Goal: Information Seeking & Learning: Get advice/opinions

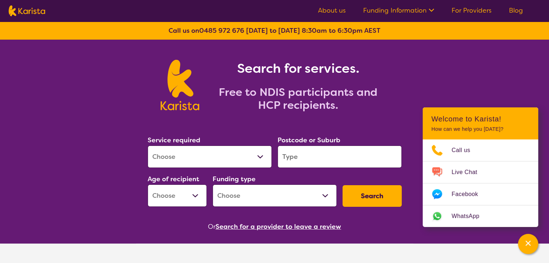
click at [477, 9] on link "For Providers" at bounding box center [471, 10] width 40 height 9
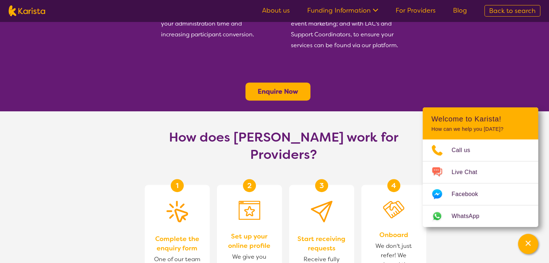
scroll to position [305, 0]
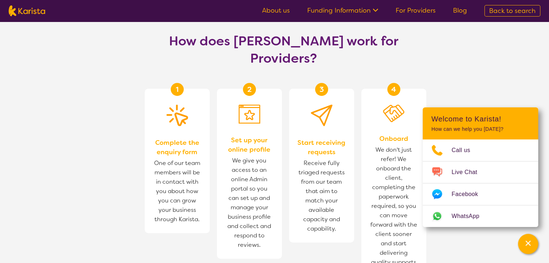
scroll to position [404, 0]
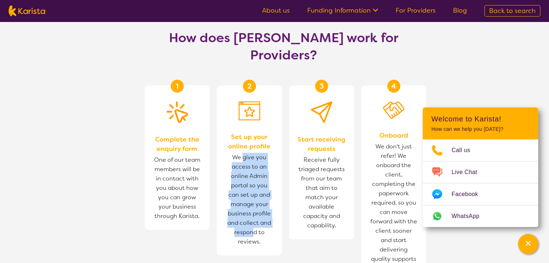
drag, startPoint x: 243, startPoint y: 117, endPoint x: 254, endPoint y: 200, distance: 83.3
click at [254, 200] on span "We give you access to an online Admin portal so you can set up and manage your …" at bounding box center [249, 199] width 51 height 97
drag, startPoint x: 253, startPoint y: 144, endPoint x: 257, endPoint y: 195, distance: 51.1
click at [257, 195] on span "We give you access to an online Admin portal so you can set up and manage your …" at bounding box center [249, 199] width 51 height 97
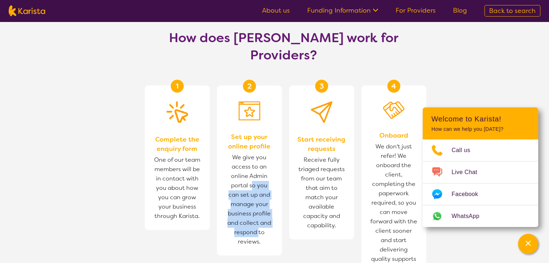
click at [257, 195] on span "We give you access to an online Admin portal so you can set up and manage your …" at bounding box center [249, 199] width 51 height 97
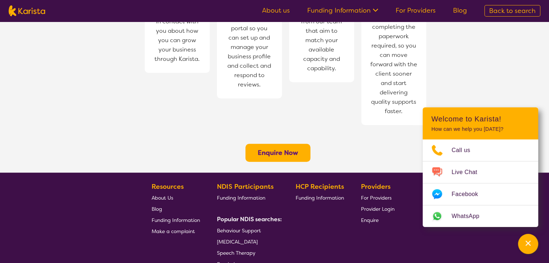
click at [271, 149] on b "Enquire Now" at bounding box center [278, 153] width 40 height 9
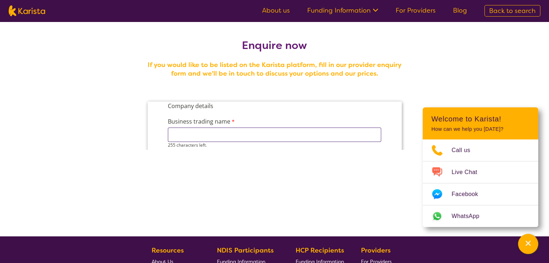
click at [229, 139] on input "Business trading name" at bounding box center [273, 135] width 213 height 14
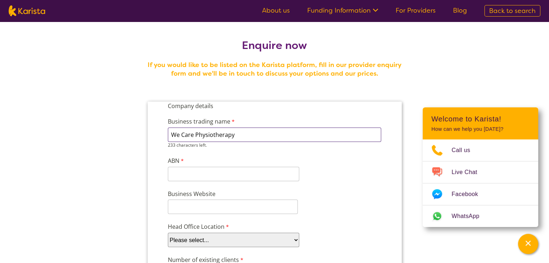
type input "We Care Physiotherapy"
click at [201, 174] on input "ABN" at bounding box center [232, 174] width 131 height 14
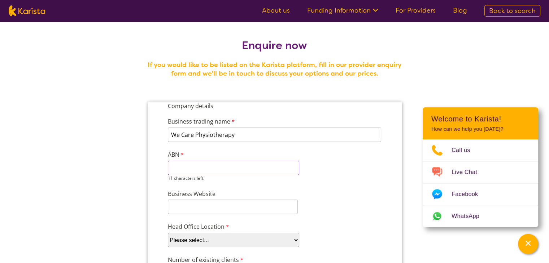
click at [183, 164] on input "ABN" at bounding box center [232, 168] width 131 height 14
paste input "58 670 612"
click at [187, 205] on input "Business Website" at bounding box center [232, 207] width 130 height 14
click at [180, 168] on input "58 670 612" at bounding box center [232, 168] width 131 height 14
click at [198, 166] on input "58670612" at bounding box center [232, 168] width 131 height 14
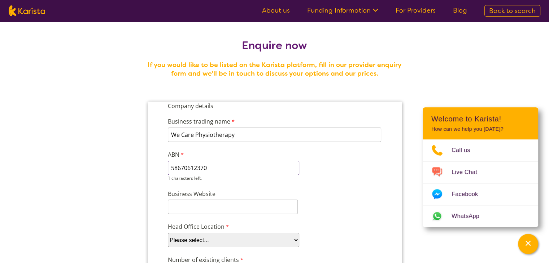
type input "58670612370"
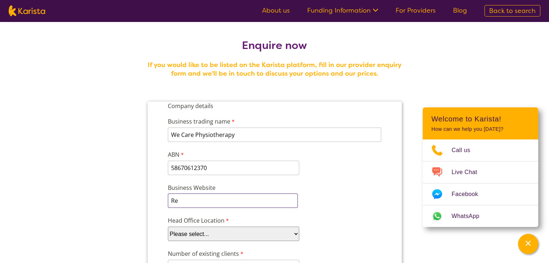
type input "R"
type input "w"
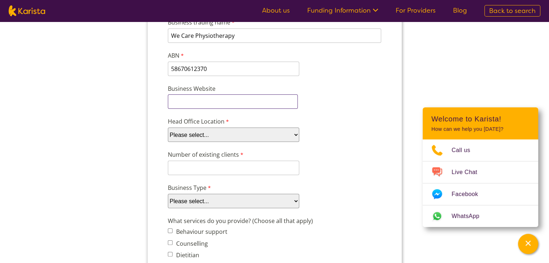
scroll to position [102, 0]
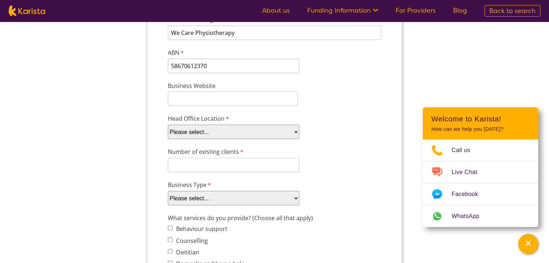
click at [182, 133] on select "Please select... ACT NSW NT QLD SA TAS VIC WA" at bounding box center [232, 132] width 131 height 14
select select "tfa_97"
click at [167, 129] on select "Please select... ACT NSW NT QLD SA TAS VIC WA" at bounding box center [232, 132] width 131 height 14
click at [196, 167] on input "Number of existing clients" at bounding box center [232, 165] width 131 height 14
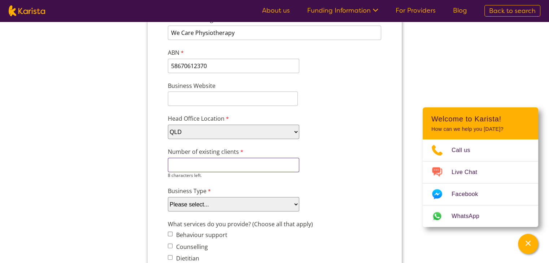
click at [194, 167] on input "Number of existing clients" at bounding box center [232, 165] width 131 height 14
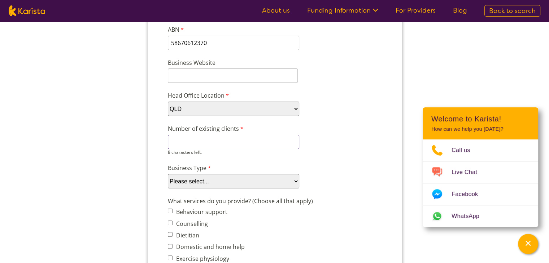
scroll to position [95, 0]
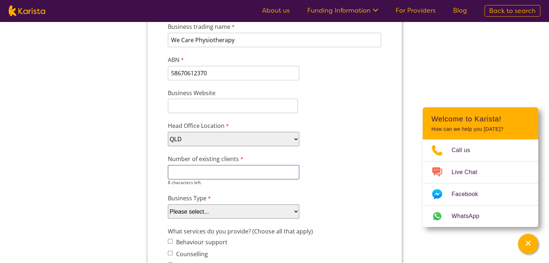
click at [199, 171] on input "Number of existing clients" at bounding box center [232, 172] width 131 height 14
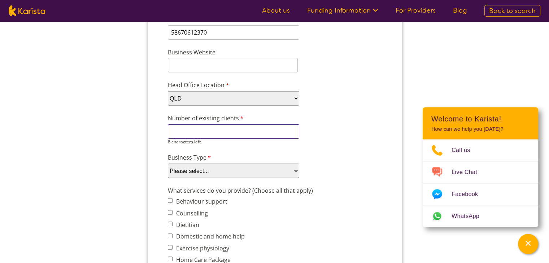
scroll to position [138, 0]
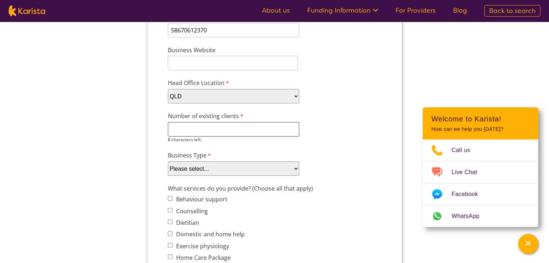
click at [223, 124] on input "Number of existing clients" at bounding box center [232, 129] width 131 height 14
click at [206, 165] on select "Please select... Company Individual/Sole Trader Other (please specify)" at bounding box center [232, 169] width 131 height 14
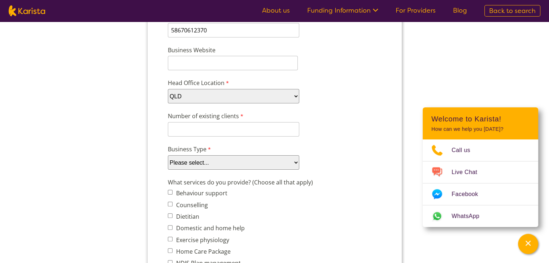
select select "tfa_87"
click at [167, 170] on select "Please select... Company Individual/Sole Trader Other (please specify)" at bounding box center [232, 162] width 131 height 14
click at [194, 129] on input "Number of existing clients" at bounding box center [232, 129] width 131 height 14
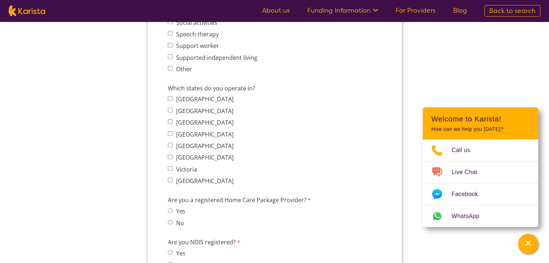
scroll to position [514, 0]
click at [194, 127] on span "Australian Capital Territory New South Wales Northern Territory Queensland Sout…" at bounding box center [202, 140] width 70 height 92
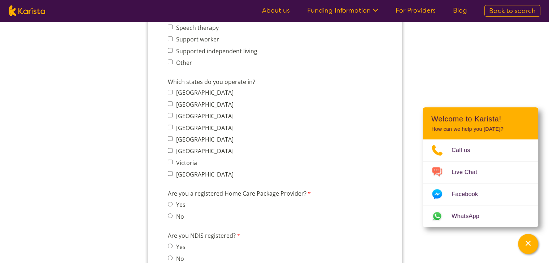
click at [187, 124] on label "Queensland" at bounding box center [204, 128] width 60 height 8
click at [172, 125] on input "Queensland" at bounding box center [169, 127] width 5 height 5
checkbox input "true"
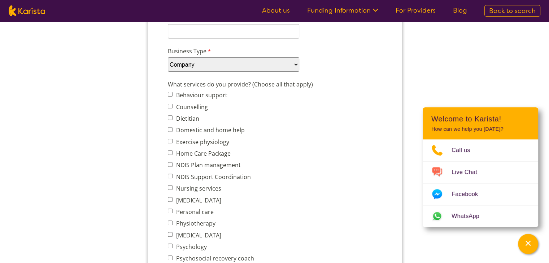
scroll to position [139, 0]
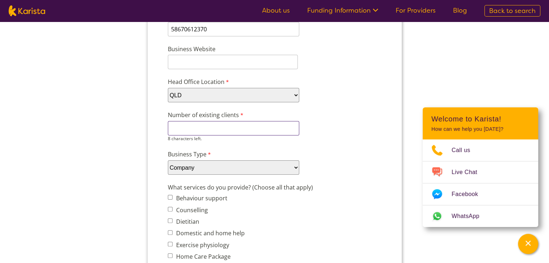
click at [177, 128] on input "Number of existing clients" at bounding box center [232, 128] width 131 height 14
click at [355, 149] on div "Business Type Please select... Company Individual/Sole Trader Other (please spe…" at bounding box center [274, 163] width 219 height 28
click at [200, 128] on input "100" at bounding box center [232, 128] width 131 height 14
type input "70"
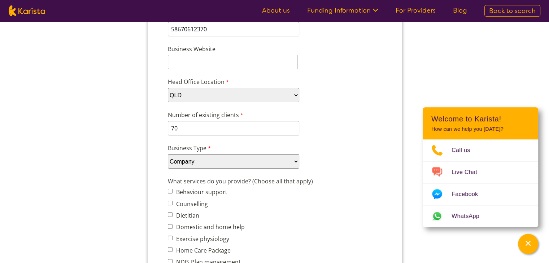
click at [364, 151] on div "Business Type Please select... Company Individual/Sole Trader Other (please spe…" at bounding box center [274, 157] width 219 height 28
click at [180, 126] on input "70" at bounding box center [232, 128] width 131 height 14
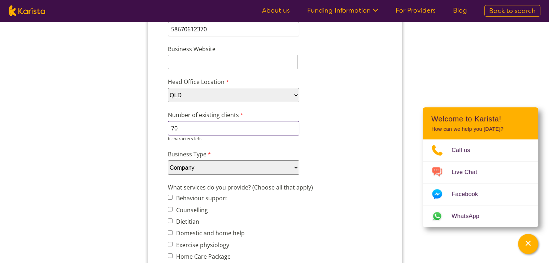
click at [180, 126] on input "70" at bounding box center [232, 128] width 131 height 14
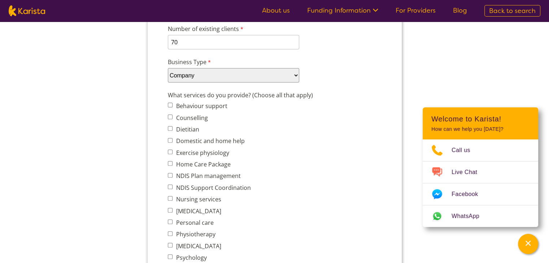
scroll to position [240, 0]
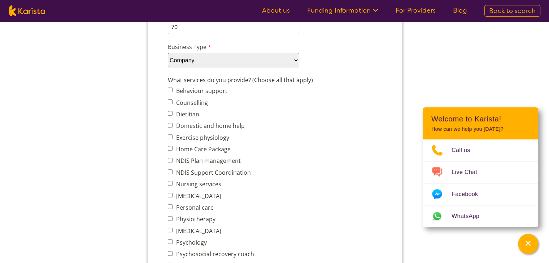
click at [188, 145] on label "Home Care Package" at bounding box center [202, 149] width 57 height 8
click at [172, 146] on input "Home Care Package" at bounding box center [169, 148] width 5 height 5
checkbox input "true"
click at [199, 215] on label "Physiotherapy" at bounding box center [194, 219] width 41 height 8
click at [172, 216] on input "Physiotherapy" at bounding box center [169, 218] width 5 height 5
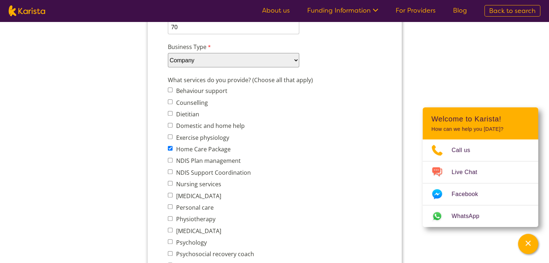
checkbox input "true"
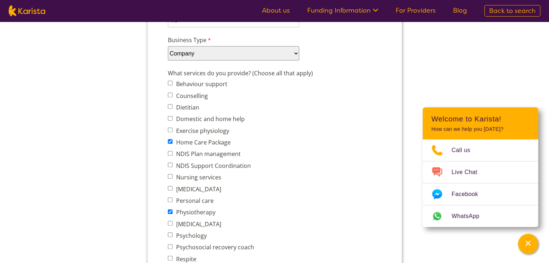
scroll to position [246, 0]
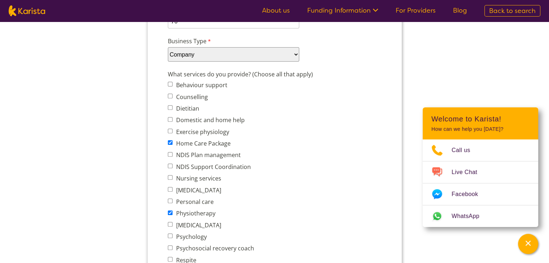
click at [232, 70] on label "What services do you provide? (Choose all that apply)" at bounding box center [240, 75] width 147 height 10
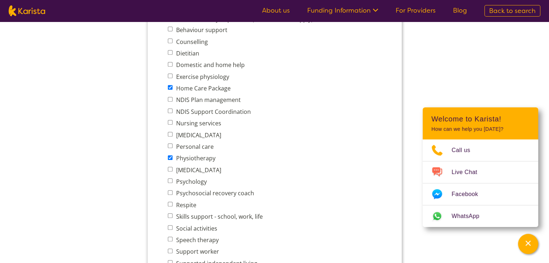
scroll to position [312, 0]
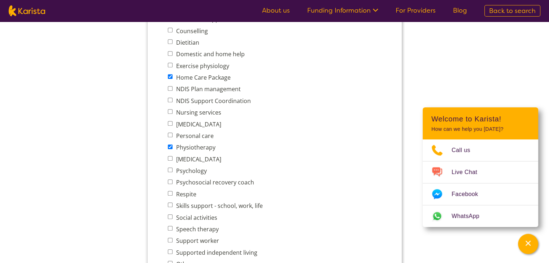
click at [174, 120] on label "[MEDICAL_DATA]" at bounding box center [197, 124] width 47 height 8
click at [172, 121] on input "[MEDICAL_DATA]" at bounding box center [169, 123] width 5 height 5
checkbox input "true"
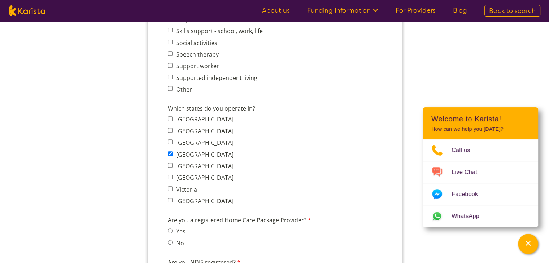
scroll to position [468, 0]
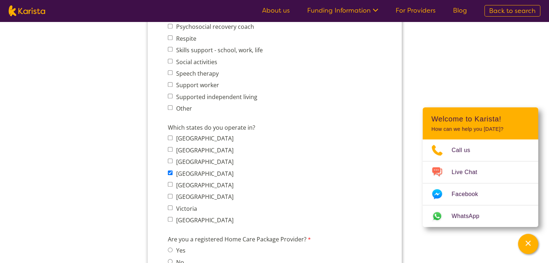
click at [187, 105] on label "Other" at bounding box center [183, 109] width 18 height 8
click at [172, 105] on input "Other" at bounding box center [169, 107] width 5 height 5
checkbox input "true"
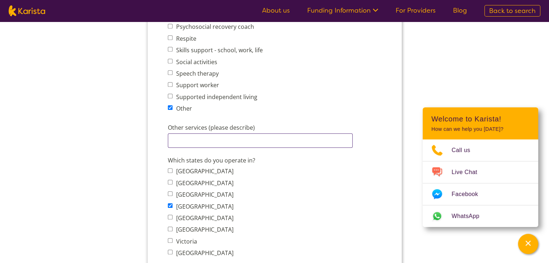
click at [189, 133] on input "Other services (please describe)" at bounding box center [259, 140] width 185 height 14
type input "Massage Therapy"
click at [143, 123] on section "Enquire now If you would like to be listed on the Karista platform, fill in our…" at bounding box center [274, 169] width 277 height 1231
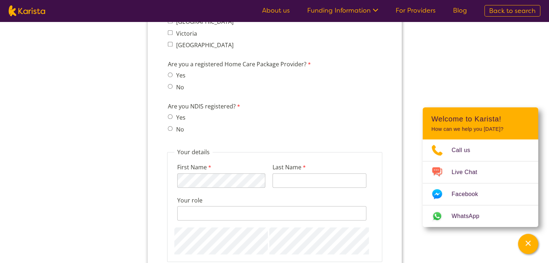
scroll to position [675, 0]
click at [175, 127] on label "No" at bounding box center [179, 131] width 10 height 8
click at [172, 128] on input "No" at bounding box center [169, 130] width 5 height 5
radio input "true"
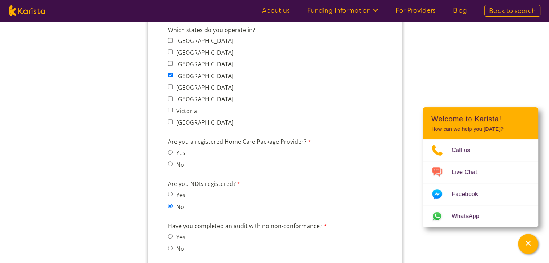
scroll to position [598, 0]
click at [175, 162] on label "No" at bounding box center [179, 166] width 10 height 8
click at [172, 162] on input "No" at bounding box center [169, 164] width 5 height 5
radio input "true"
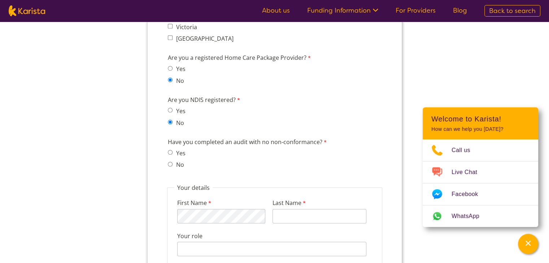
scroll to position [684, 0]
click at [177, 159] on label "No" at bounding box center [179, 163] width 10 height 8
click at [172, 161] on input "No" at bounding box center [169, 163] width 5 height 5
radio input "true"
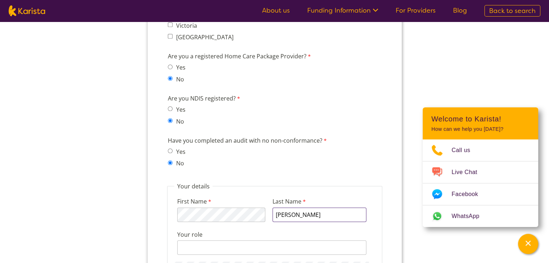
type input "Abdel Aziz"
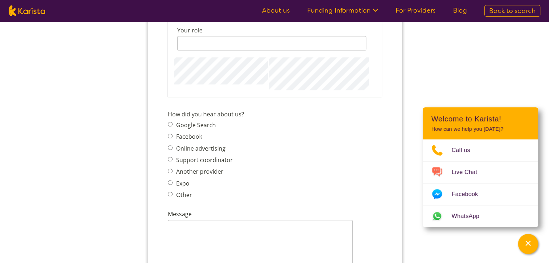
scroll to position [890, 0]
click at [185, 180] on div "Google Search Facebook Online advertising Support coordinator Another provider …" at bounding box center [201, 160] width 69 height 82
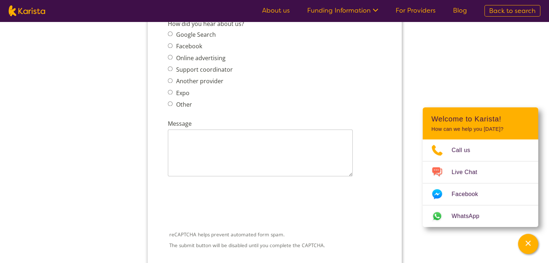
scroll to position [980, 0]
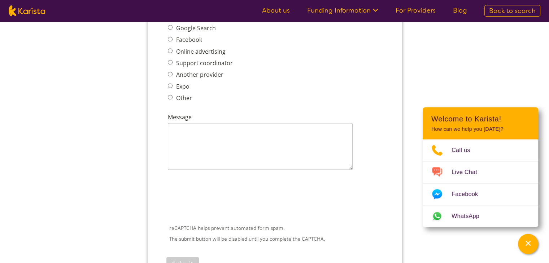
click at [175, 90] on div "Google Search Facebook Online advertising Support coordinator Another provider …" at bounding box center [201, 64] width 69 height 82
click at [176, 94] on label "Other" at bounding box center [183, 98] width 18 height 8
click at [172, 95] on input "Other" at bounding box center [169, 97] width 5 height 5
radio input "true"
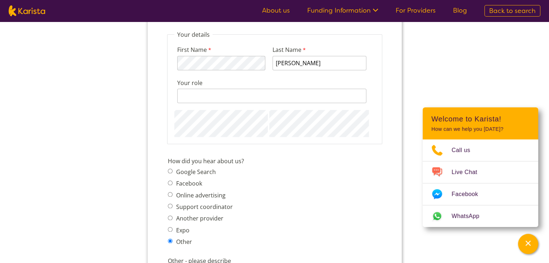
scroll to position [836, 0]
click at [169, 239] on input "Other" at bounding box center [169, 241] width 5 height 5
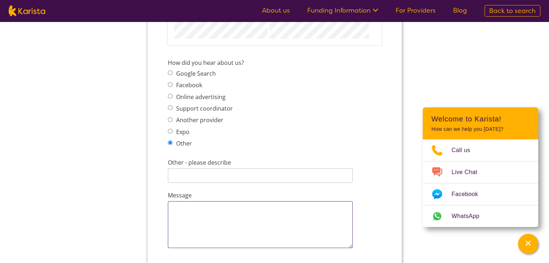
click at [183, 205] on textarea "Message" at bounding box center [259, 224] width 185 height 47
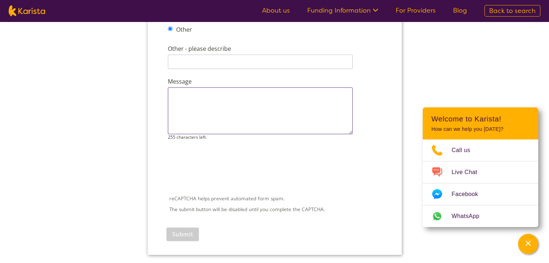
scroll to position [1048, 0]
drag, startPoint x: 176, startPoint y: 82, endPoint x: 148, endPoint y: 82, distance: 28.5
click at [267, 105] on textarea "Good Afternoon, I just wanted to learn more about your service and how it works…" at bounding box center [259, 111] width 185 height 47
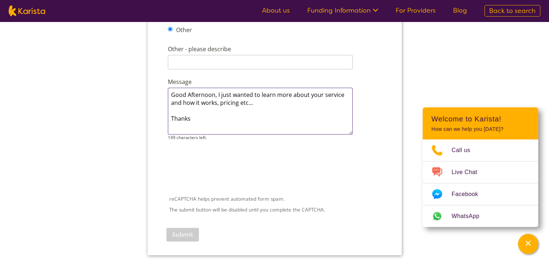
type textarea "Good Afternoon, I just wanted to learn more about your service and how it works…"
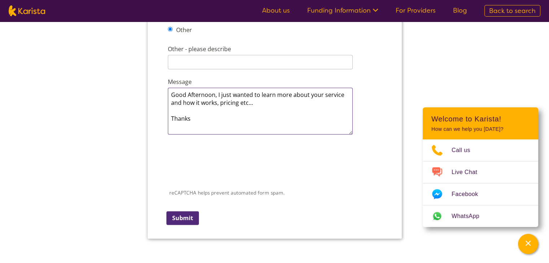
click at [265, 91] on textarea "Good Afternoon, I just wanted to learn more about your service and how it works…" at bounding box center [259, 111] width 185 height 47
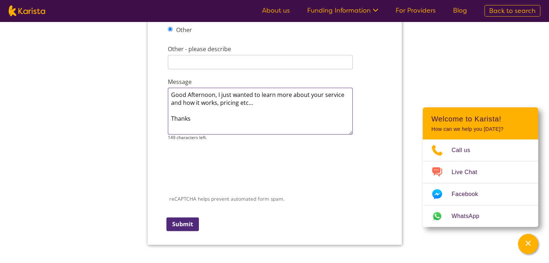
click at [253, 100] on textarea "Good Afternoon, I just wanted to learn more about your service and how it works…" at bounding box center [259, 111] width 185 height 47
click at [180, 218] on input "Submit" at bounding box center [182, 225] width 32 height 14
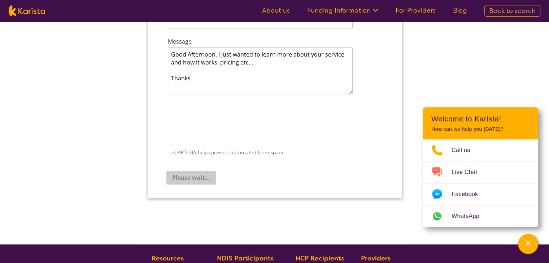
scroll to position [1109, 0]
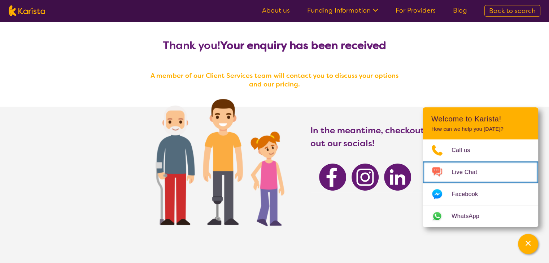
click at [469, 169] on span "Live Chat" at bounding box center [468, 172] width 34 height 11
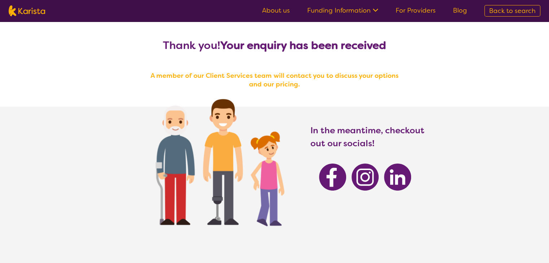
click at [327, 14] on link "Funding Information" at bounding box center [342, 10] width 71 height 9
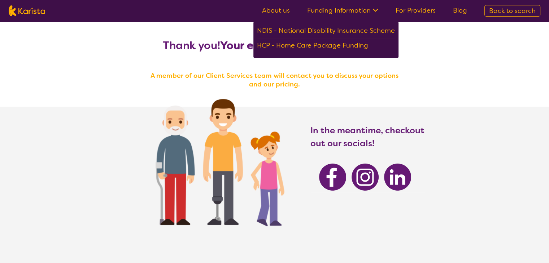
click at [290, 10] on link "About us" at bounding box center [276, 10] width 28 height 9
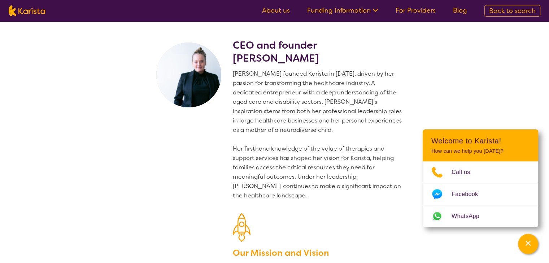
click at [256, 99] on p "Danielle founded Karista in 2016, driven by her passion for transforming the he…" at bounding box center [319, 134] width 172 height 131
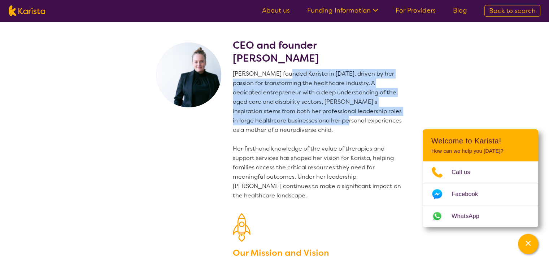
drag, startPoint x: 281, startPoint y: 71, endPoint x: 328, endPoint y: 119, distance: 67.1
click at [328, 119] on p "Danielle founded Karista in 2016, driven by her passion for transforming the he…" at bounding box center [319, 134] width 172 height 131
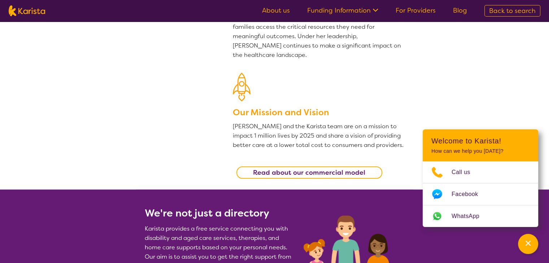
scroll to position [144, 0]
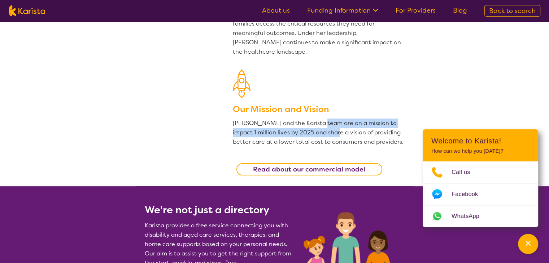
drag, startPoint x: 317, startPoint y: 123, endPoint x: 327, endPoint y: 133, distance: 13.8
click at [327, 133] on p "Danielle and the Karista team are on a mission to impact 1 million lives by 202…" at bounding box center [319, 133] width 172 height 28
click at [306, 132] on p "Danielle and the Karista team are on a mission to impact 1 million lives by 202…" at bounding box center [319, 133] width 172 height 28
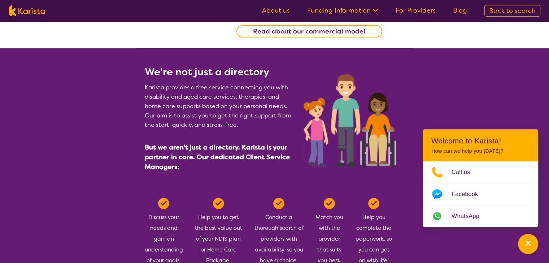
scroll to position [281, 0]
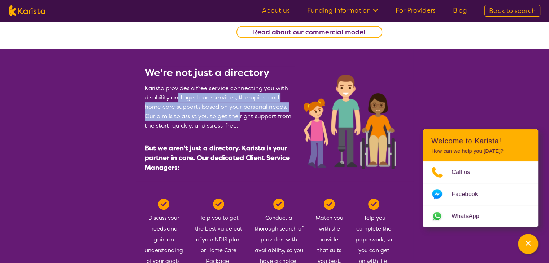
drag, startPoint x: 177, startPoint y: 98, endPoint x: 239, endPoint y: 116, distance: 64.4
click at [239, 116] on p "Karista provides a free service connecting you with disability and aged care se…" at bounding box center [220, 107] width 150 height 47
click at [211, 119] on p "Karista provides a free service connecting you with disability and aged care se…" at bounding box center [220, 107] width 150 height 47
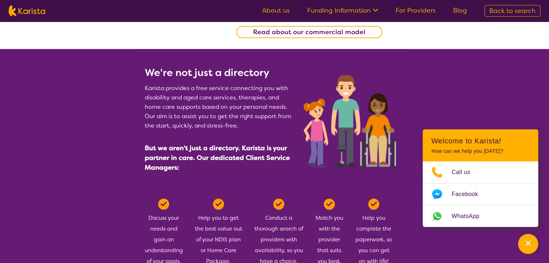
click at [197, 133] on span "Karista provides a free service connecting you with disability and aged care se…" at bounding box center [220, 128] width 150 height 89
click at [177, 152] on span "But we aren't just a directory. Karista is your partner in care. Our dedicated …" at bounding box center [217, 158] width 145 height 28
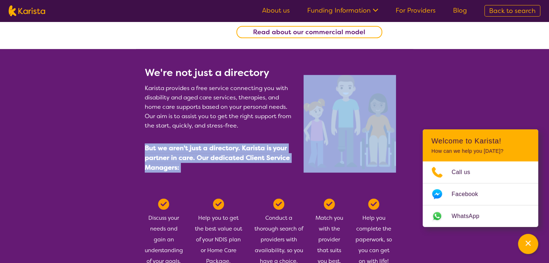
click at [177, 152] on span "But we aren't just a directory. Karista is your partner in care. Our dedicated …" at bounding box center [217, 158] width 145 height 28
click at [195, 166] on span "Karista provides a free service connecting you with disability and aged care se…" at bounding box center [220, 128] width 150 height 89
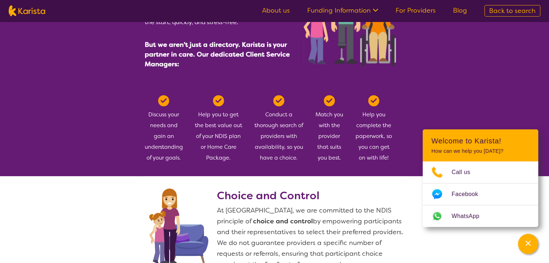
scroll to position [384, 0]
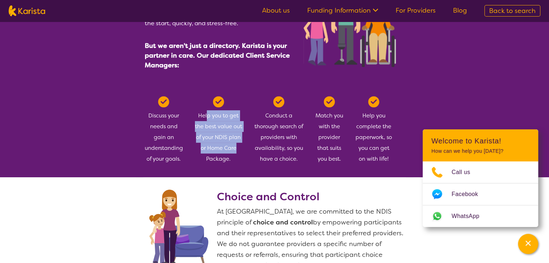
drag, startPoint x: 206, startPoint y: 113, endPoint x: 244, endPoint y: 152, distance: 54.1
click at [244, 152] on p "Help you to get the best value out of your NDIS plan or Home Care Package." at bounding box center [221, 130] width 55 height 68
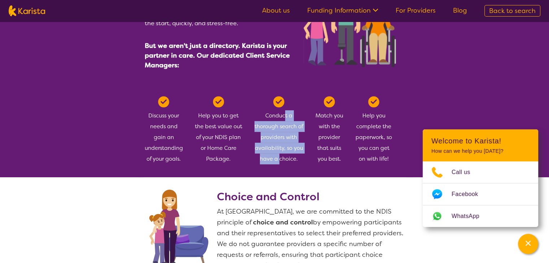
drag, startPoint x: 285, startPoint y: 115, endPoint x: 279, endPoint y: 163, distance: 47.8
click at [279, 163] on div "Conduct a thorough search of providers with availability, so you have a choice." at bounding box center [278, 130] width 49 height 68
click at [255, 150] on div "Conduct a thorough search of providers with availability, so you have a choice." at bounding box center [278, 130] width 49 height 68
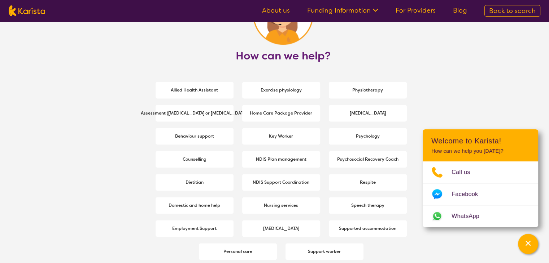
scroll to position [946, 0]
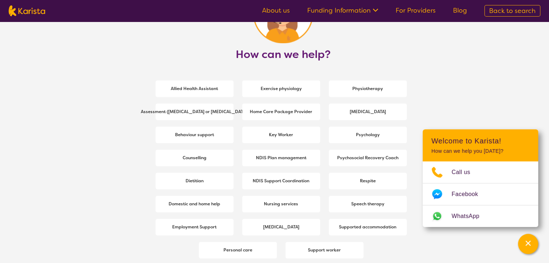
click at [359, 88] on b "Physiotherapy" at bounding box center [367, 89] width 31 height 6
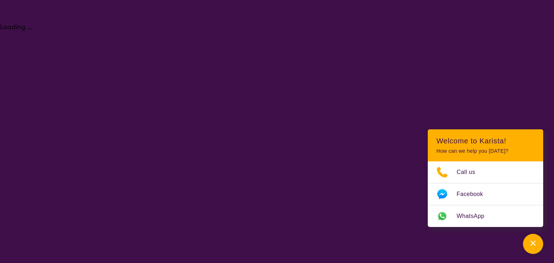
select select "Physiotherapy"
select select "NDIS"
select select "Physiotherapy"
select select "NDIS"
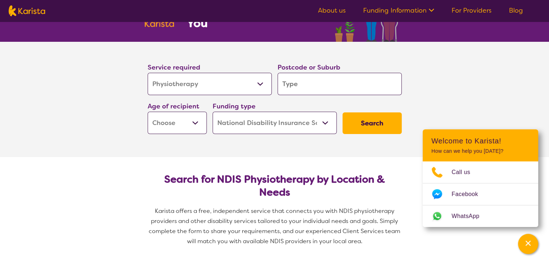
scroll to position [61, 0]
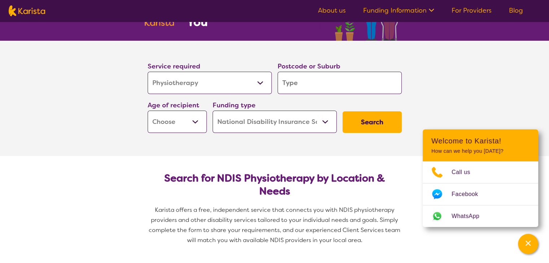
click at [312, 82] on input "search" at bounding box center [339, 83] width 124 height 22
type input "4"
type input "41"
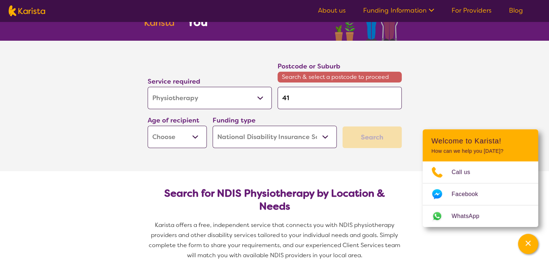
type input "412"
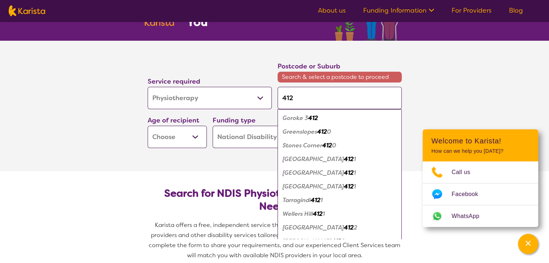
type input "4127"
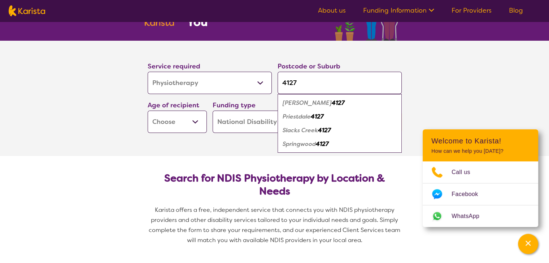
type input "4127"
click at [304, 101] on em "Daisy Hill" at bounding box center [306, 103] width 49 height 8
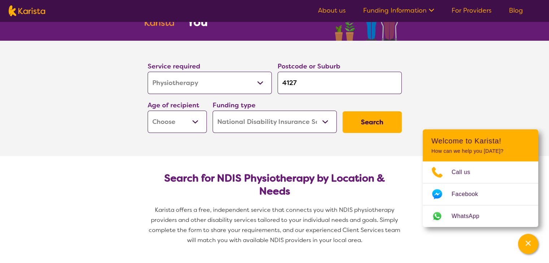
click at [189, 120] on select "Early Childhood - 0 to 9 Child - 10 to 11 Adolescent - 12 to 17 Adult - 18 to 6…" at bounding box center [177, 122] width 59 height 22
select select "AD"
click at [148, 111] on select "Early Childhood - 0 to 9 Child - 10 to 11 Adolescent - 12 to 17 Adult - 18 to 6…" at bounding box center [177, 122] width 59 height 22
select select "AD"
click at [173, 115] on select "Early Childhood - 0 to 9 Child - 10 to 11 Adolescent - 12 to 17 Adult - 18 to 6…" at bounding box center [177, 122] width 59 height 22
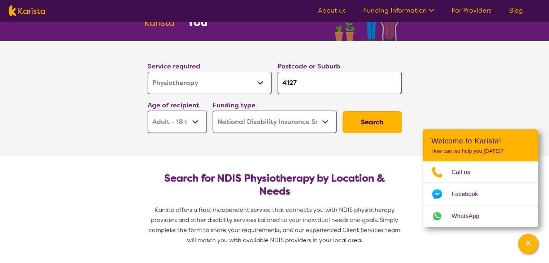
select select "AG"
click at [148, 111] on select "Early Childhood - 0 to 9 Child - 10 to 11 Adolescent - 12 to 17 Adult - 18 to 6…" at bounding box center [177, 122] width 59 height 22
select select "AG"
click at [258, 119] on select "Home Care Package (HCP) National Disability Insurance Scheme (NDIS) I don't know" at bounding box center [274, 122] width 124 height 22
select select "HCP"
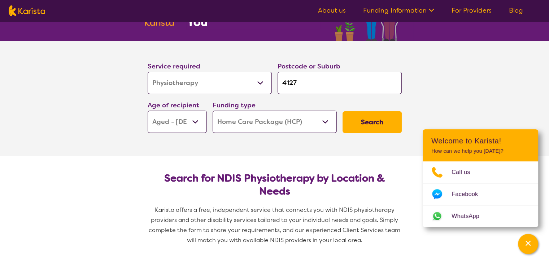
click at [212, 111] on select "Home Care Package (HCP) National Disability Insurance Scheme (NDIS) I don't know" at bounding box center [274, 122] width 124 height 22
select select "HCP"
click at [362, 116] on button "Search" at bounding box center [371, 122] width 59 height 22
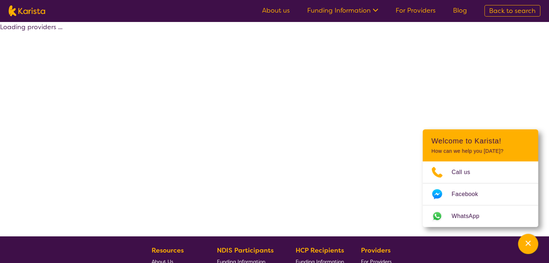
select select "HCP"
select select "Physiotherapy"
select select "AG"
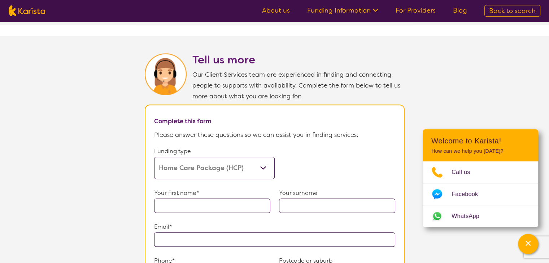
scroll to position [329, 0]
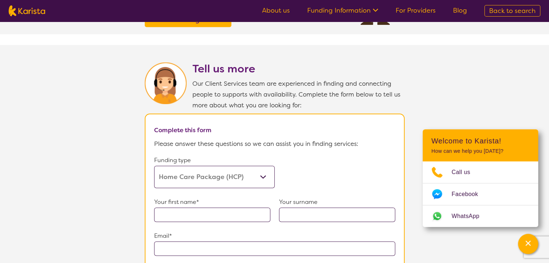
click at [228, 141] on p "Please answer these questions so we can assist you in finding services:" at bounding box center [274, 144] width 241 height 11
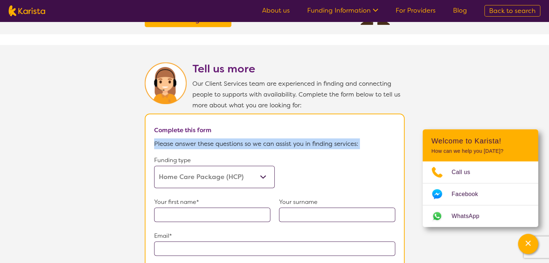
click at [228, 141] on p "Please answer these questions so we can assist you in finding services:" at bounding box center [274, 144] width 241 height 11
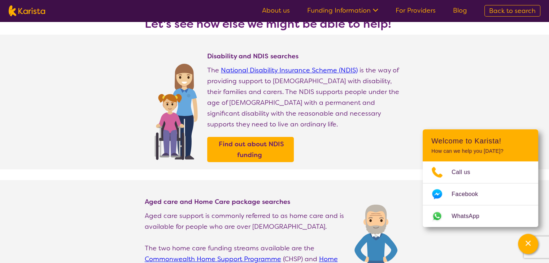
select select "Physiotherapy"
select select "AG"
select select "NDIS"
select select "Physiotherapy"
select select "AG"
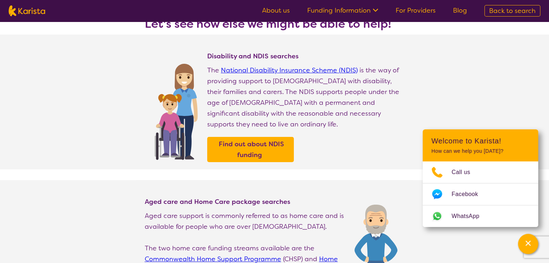
select select "NDIS"
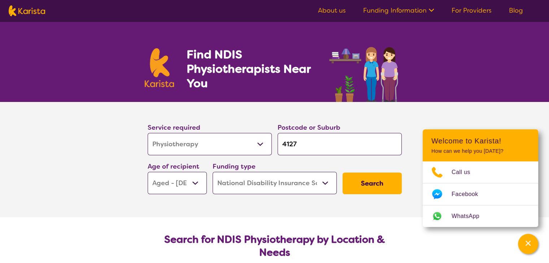
drag, startPoint x: 308, startPoint y: 146, endPoint x: 266, endPoint y: 146, distance: 42.2
click at [266, 146] on div "Service required Allied Health Assistant Assessment (ADHD or Autism) Behaviour …" at bounding box center [275, 158] width 260 height 78
type input "4"
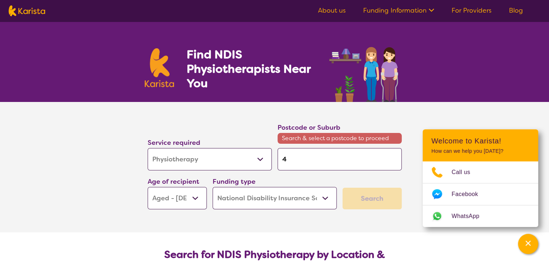
type input "40"
type input "400"
type input "4000"
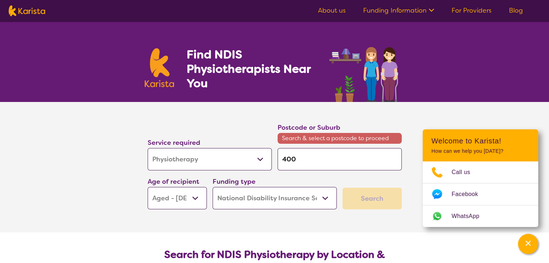
type input "4000"
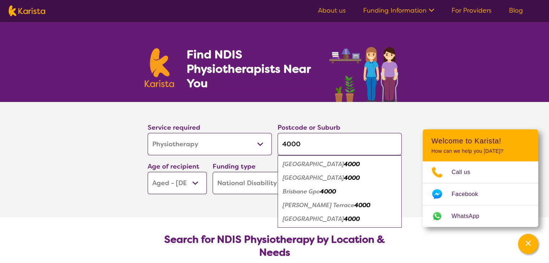
type input "4000"
click at [279, 176] on ul "Brisbane Adelaide Street 4000 Brisbane City 4000 Brisbane Gpo 4000 Petrie Terra…" at bounding box center [339, 191] width 124 height 73
click at [247, 187] on select "Home Care Package (HCP) National Disability Insurance Scheme (NDIS) I don't know" at bounding box center [274, 183] width 124 height 22
select select "HCP"
click at [212, 172] on select "Home Care Package (HCP) National Disability Insurance Scheme (NDIS) I don't know" at bounding box center [274, 183] width 124 height 22
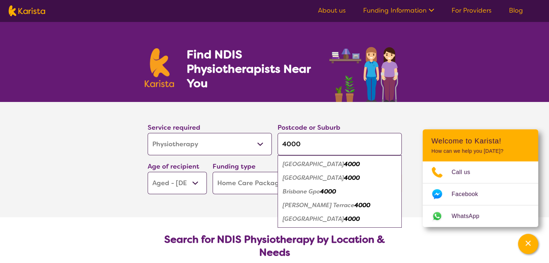
select select "HCP"
click at [231, 207] on section "Service required Allied Health Assistant Assessment (ADHD or Autism) Behaviour …" at bounding box center [274, 159] width 289 height 115
click at [344, 178] on em "4000" at bounding box center [352, 178] width 16 height 8
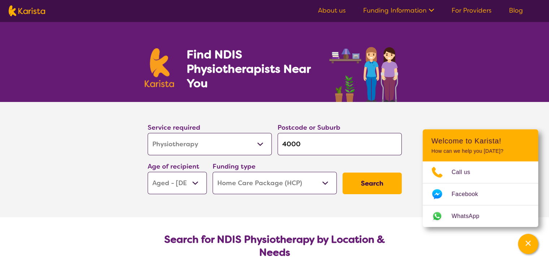
click at [368, 182] on button "Search" at bounding box center [371, 184] width 59 height 22
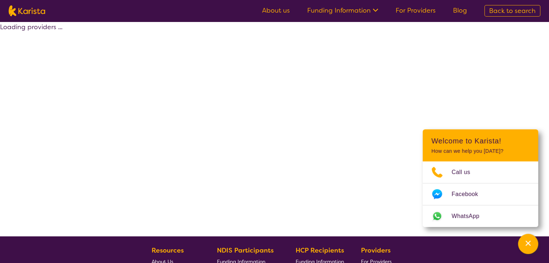
select select "HCP"
select select "Physiotherapy"
select select "AG"
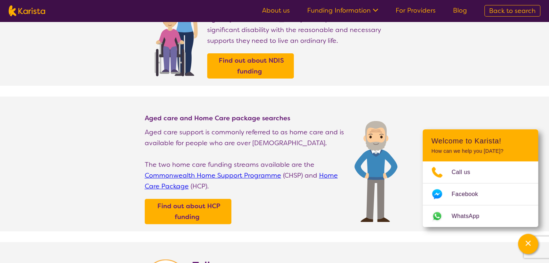
scroll to position [146, 0]
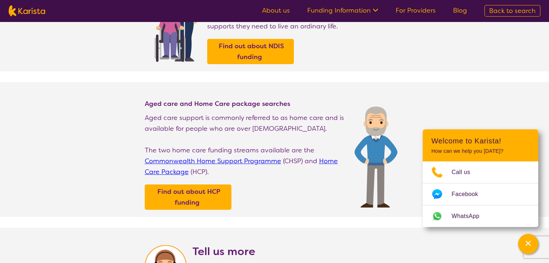
select select "Physiotherapy"
select select "AG"
select select "NDIS"
select select "Physiotherapy"
select select "AG"
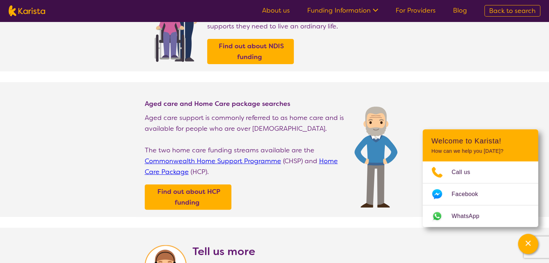
select select "NDIS"
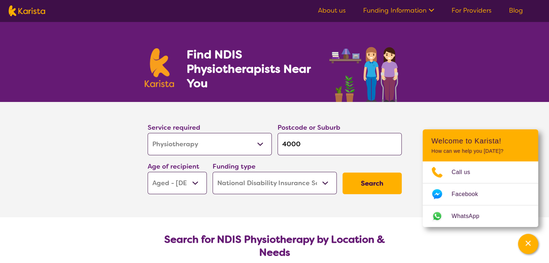
click at [165, 142] on select "Allied Health Assistant Assessment (ADHD or Autism) Behaviour support Counselli…" at bounding box center [210, 144] width 124 height 22
click at [167, 184] on select "Early Childhood - 0 to 9 Child - 10 to 11 Adolescent - 12 to 17 Adult - 18 to 6…" at bounding box center [177, 183] width 59 height 22
select select "AS"
click at [148, 172] on select "Early Childhood - 0 to 9 Child - 10 to 11 Adolescent - 12 to 17 Adult - 18 to 6…" at bounding box center [177, 183] width 59 height 22
select select "AS"
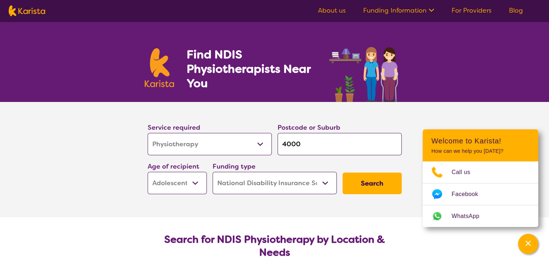
click at [264, 183] on select "Home Care Package (HCP) National Disability Insurance Scheme (NDIS) I don't know" at bounding box center [274, 183] width 124 height 22
click at [212, 172] on select "Home Care Package (HCP) National Disability Insurance Scheme (NDIS) I don't know" at bounding box center [274, 183] width 124 height 22
click at [373, 185] on button "Search" at bounding box center [371, 184] width 59 height 22
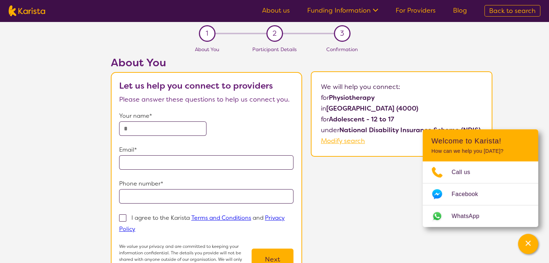
click at [330, 12] on link "Funding Information" at bounding box center [342, 10] width 71 height 9
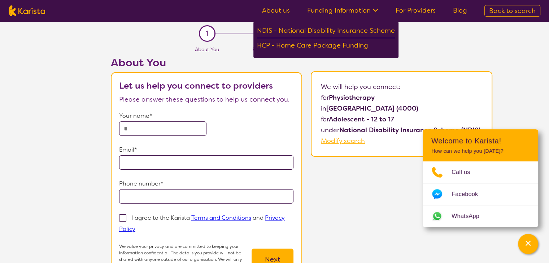
click at [413, 13] on link "For Providers" at bounding box center [415, 10] width 40 height 9
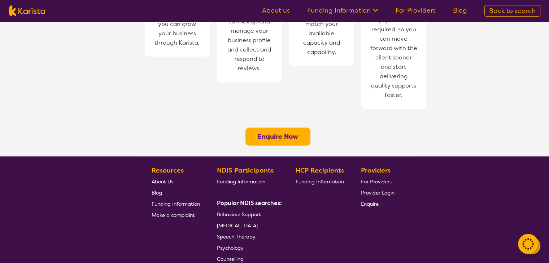
scroll to position [608, 0]
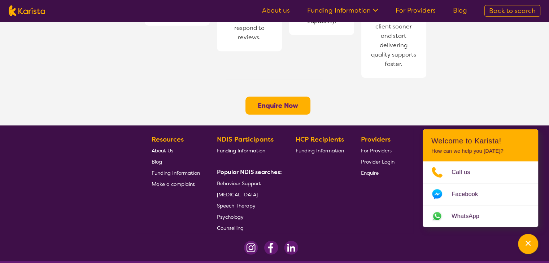
click at [166, 170] on span "Funding Information" at bounding box center [176, 173] width 48 height 6
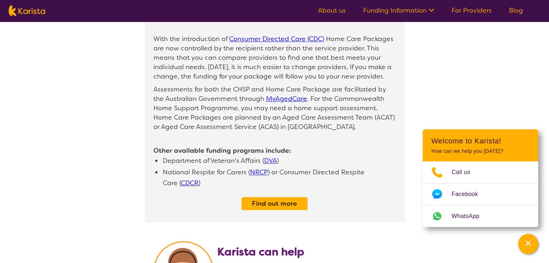
scroll to position [696, 0]
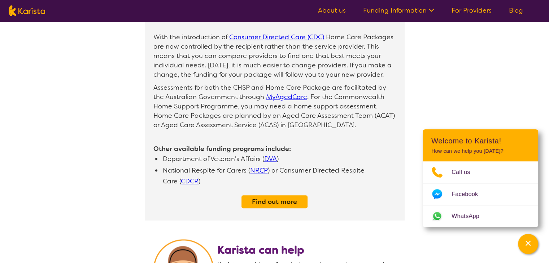
drag, startPoint x: 0, startPoint y: 0, endPoint x: 181, endPoint y: 189, distance: 261.5
click at [181, 189] on section "Aged care support is commonly referred to as home care and is available for peo…" at bounding box center [275, 20] width 260 height 402
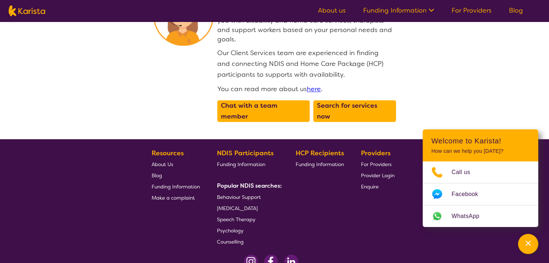
scroll to position [951, 0]
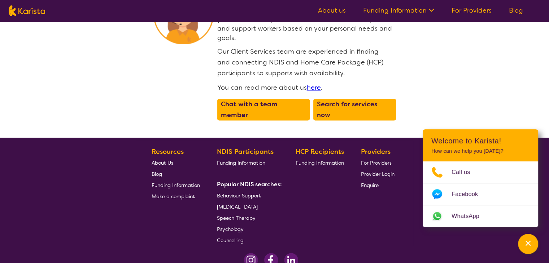
click at [242, 204] on span "[MEDICAL_DATA]" at bounding box center [237, 207] width 41 height 6
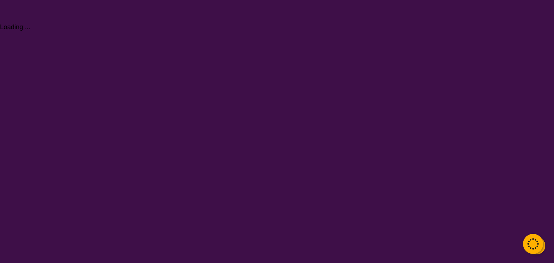
select select "[MEDICAL_DATA]"
select select "AS"
select select "NDIS"
select select "[MEDICAL_DATA]"
select select "AS"
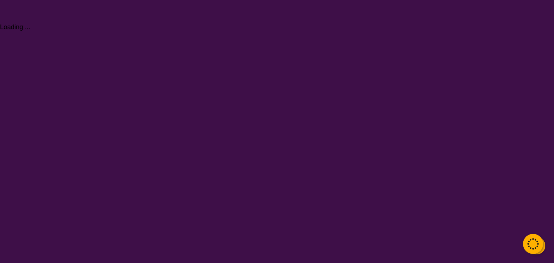
select select "NDIS"
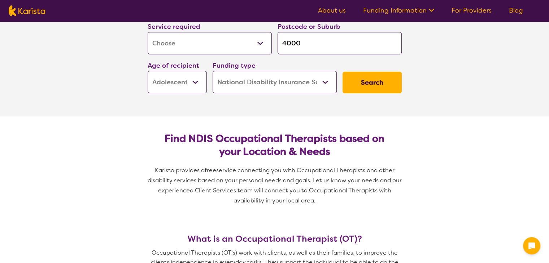
scroll to position [108, 0]
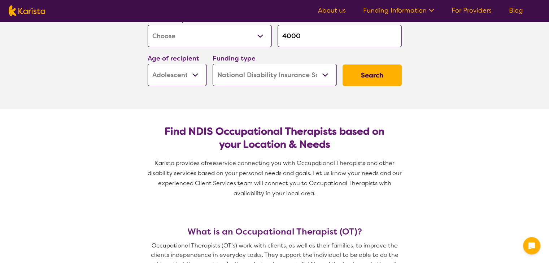
click at [380, 76] on button "Search" at bounding box center [371, 76] width 59 height 22
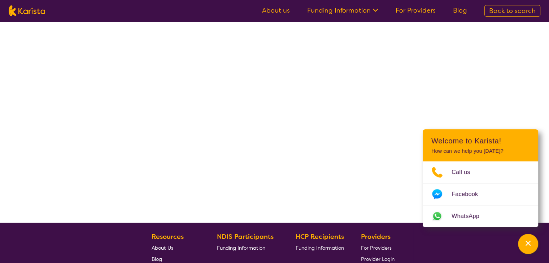
select select "by_score"
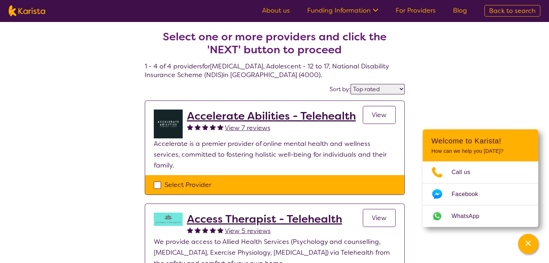
click at [373, 119] on span "View" at bounding box center [379, 115] width 15 height 9
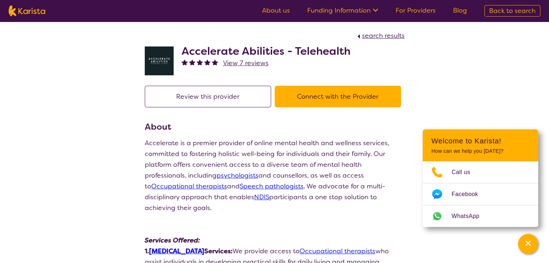
click at [335, 94] on button "Connect with the Provider" at bounding box center [338, 97] width 126 height 22
